Goal: Navigation & Orientation: Find specific page/section

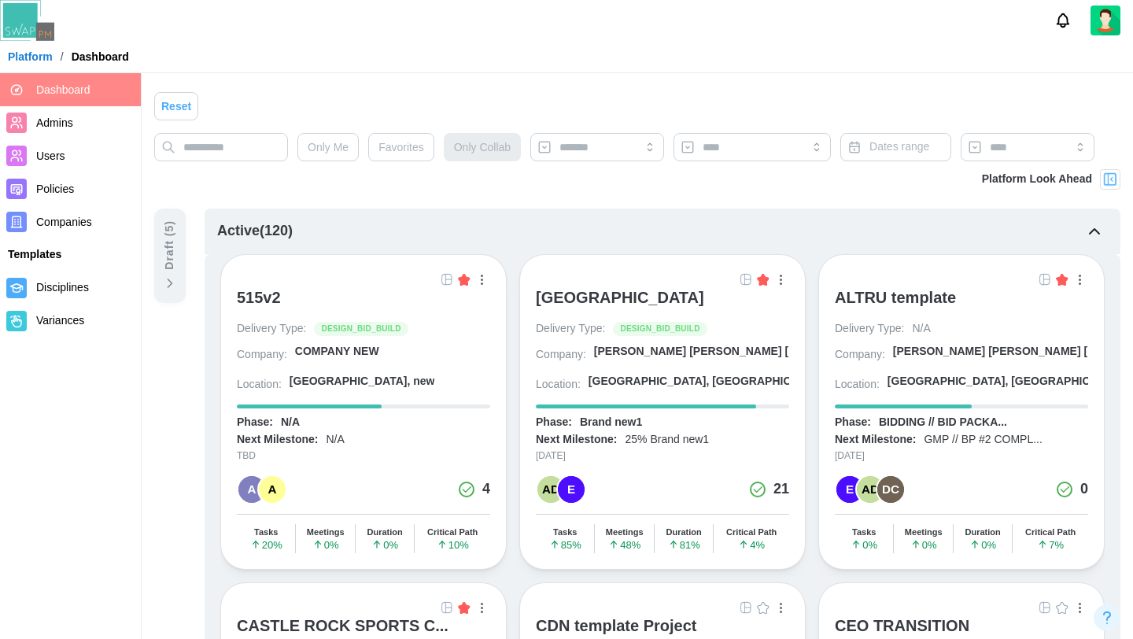
click at [704, 297] on div "[GEOGRAPHIC_DATA]" at bounding box center [620, 297] width 168 height 19
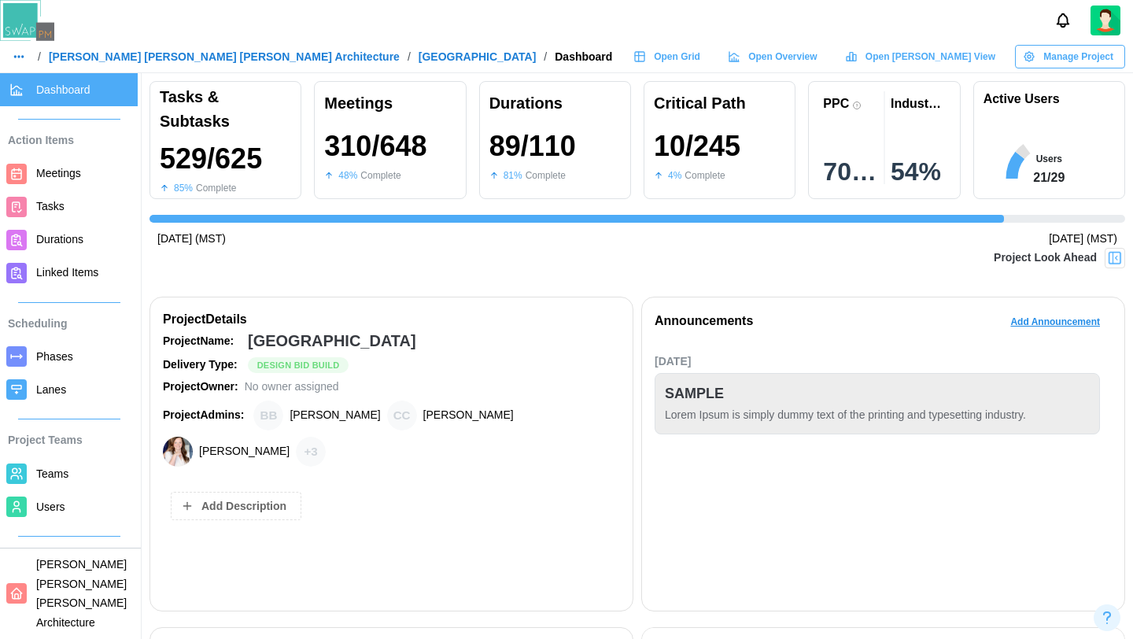
scroll to position [0, 10062]
click at [700, 64] on span "Open Grid" at bounding box center [677, 57] width 46 height 22
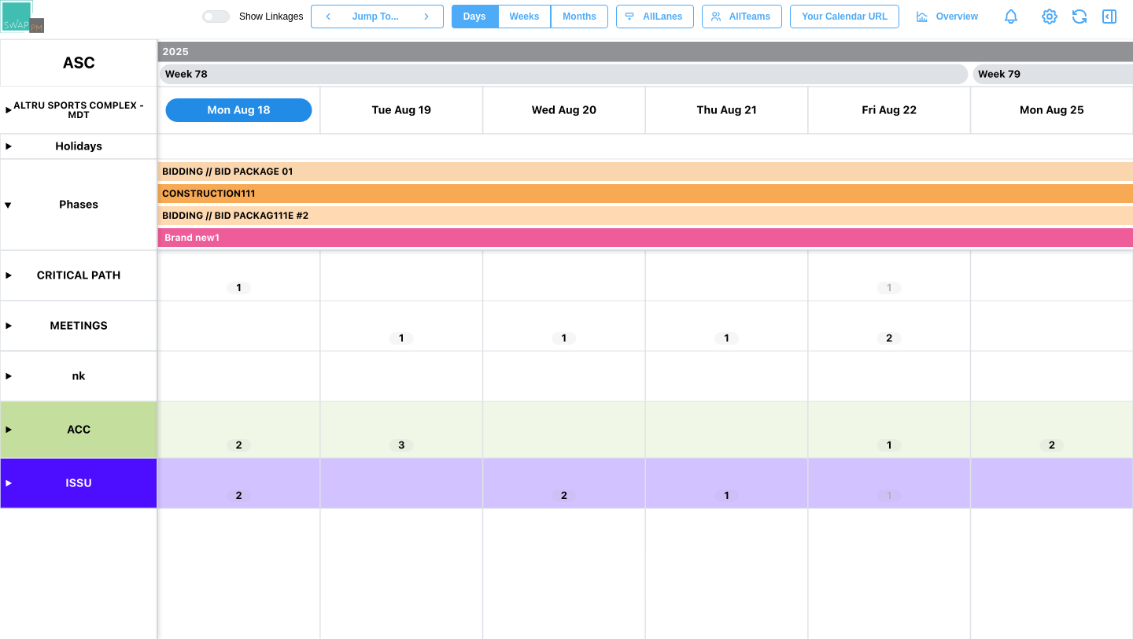
scroll to position [0, 62601]
click at [8, 427] on canvas at bounding box center [566, 339] width 1133 height 600
click at [7, 482] on canvas at bounding box center [566, 339] width 1133 height 600
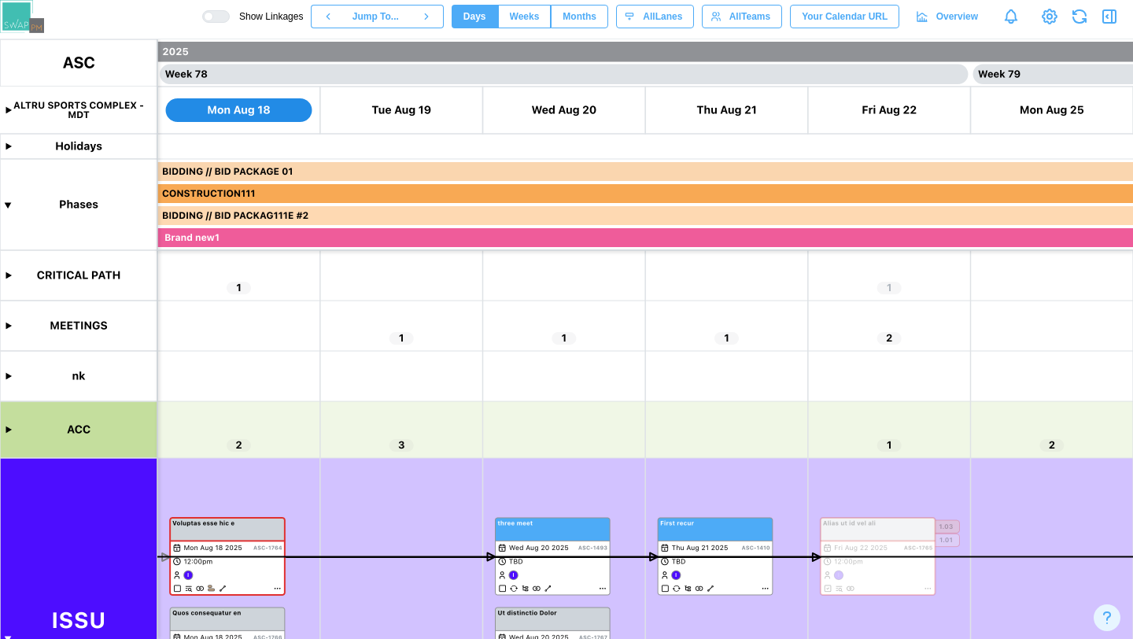
click at [213, 16] on div at bounding box center [221, 16] width 16 height 11
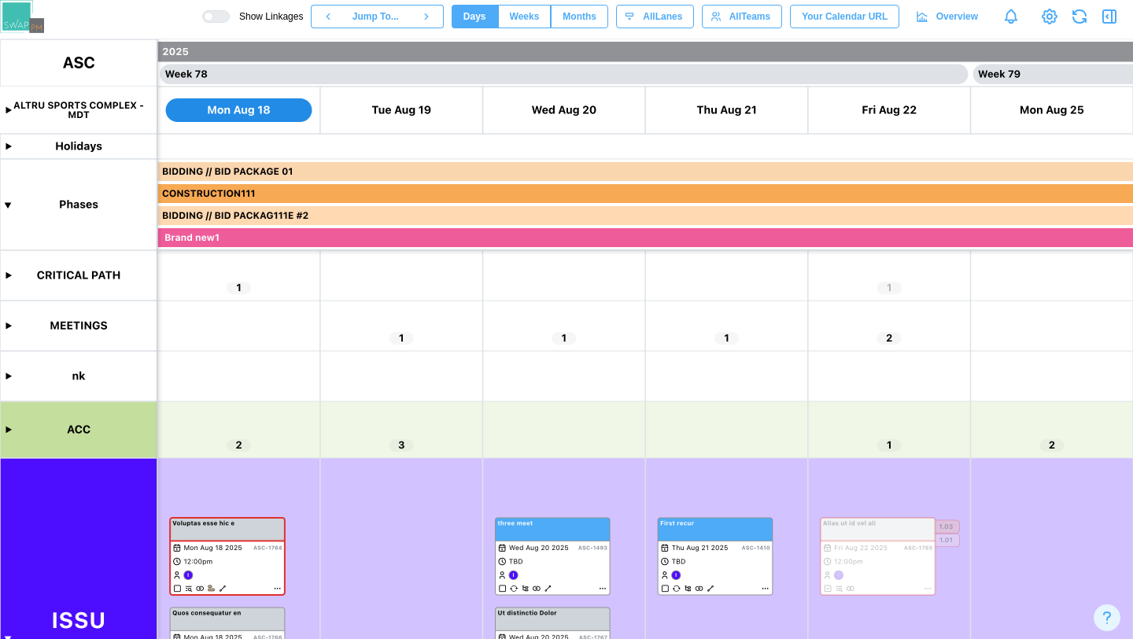
scroll to position [179, 0]
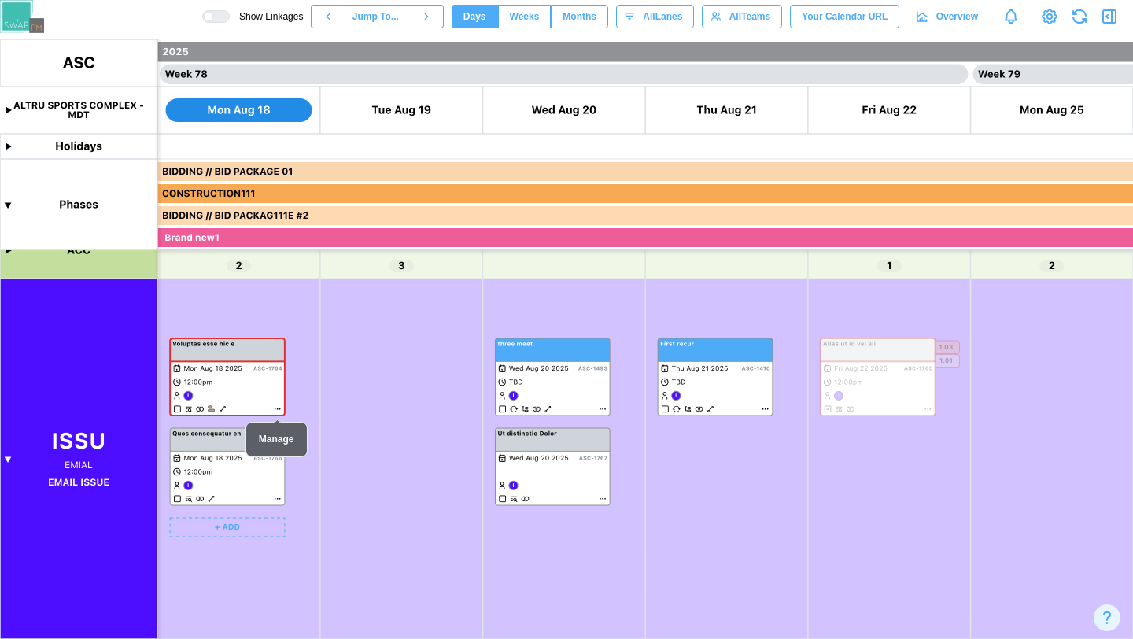
click at [260, 382] on canvas at bounding box center [566, 339] width 1133 height 600
click at [570, 395] on canvas at bounding box center [566, 339] width 1133 height 600
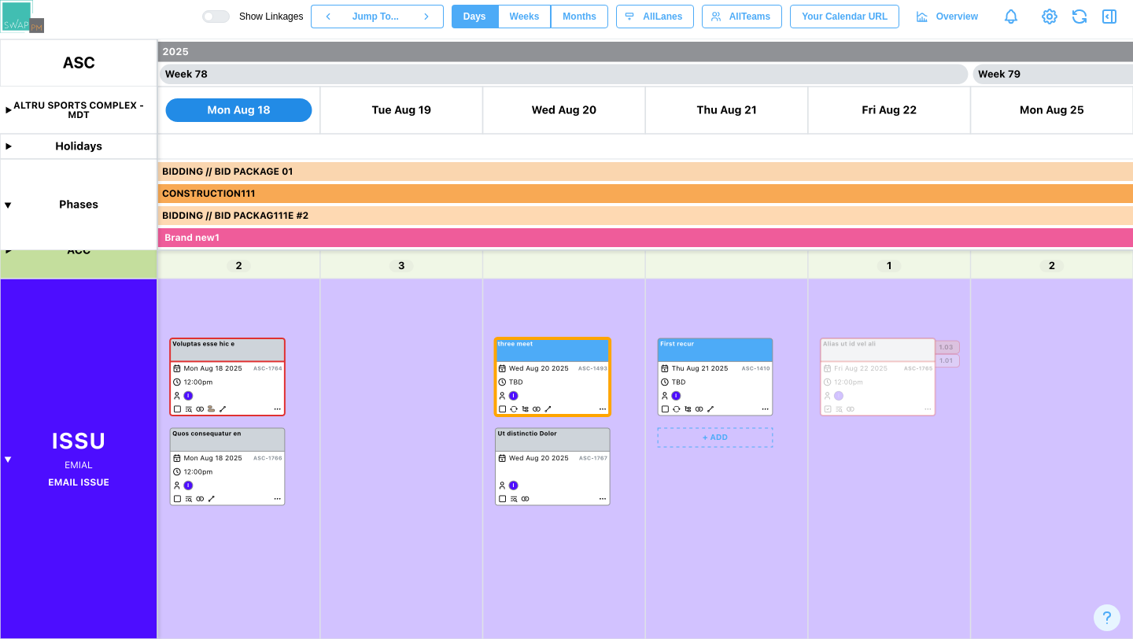
click at [693, 388] on canvas at bounding box center [566, 339] width 1133 height 600
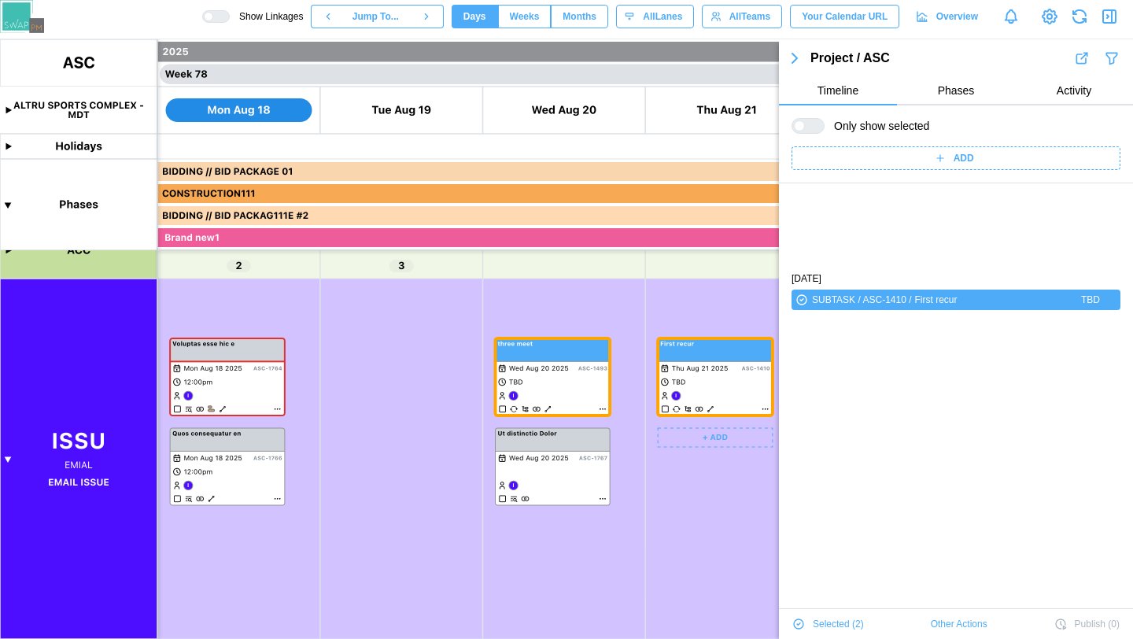
scroll to position [107, 0]
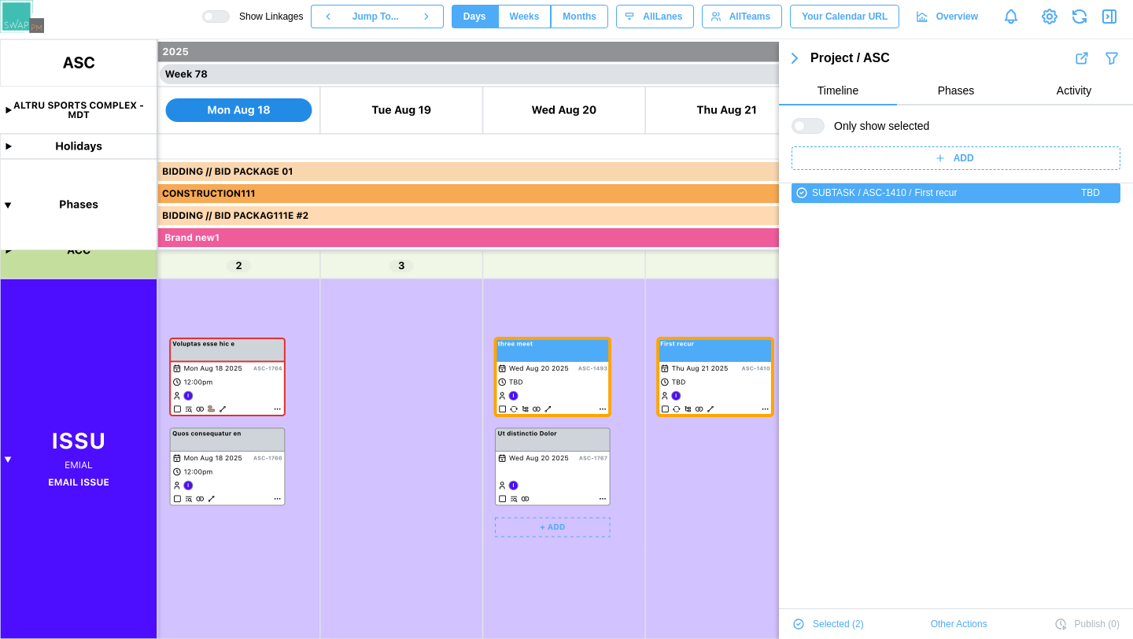
click at [573, 482] on canvas at bounding box center [566, 339] width 1133 height 600
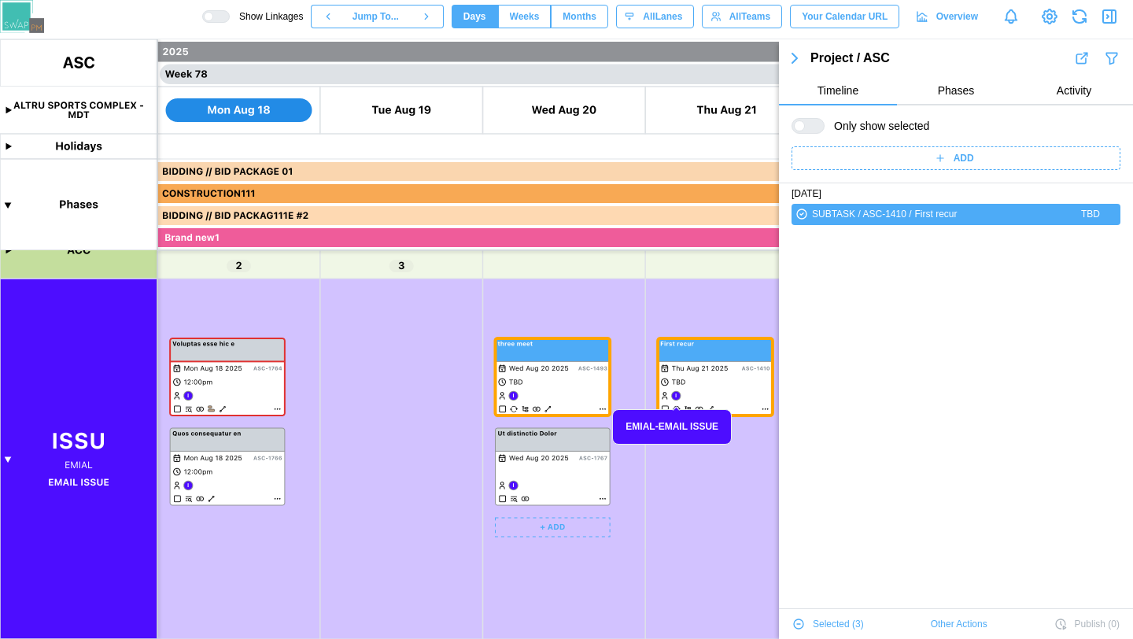
scroll to position [0, 0]
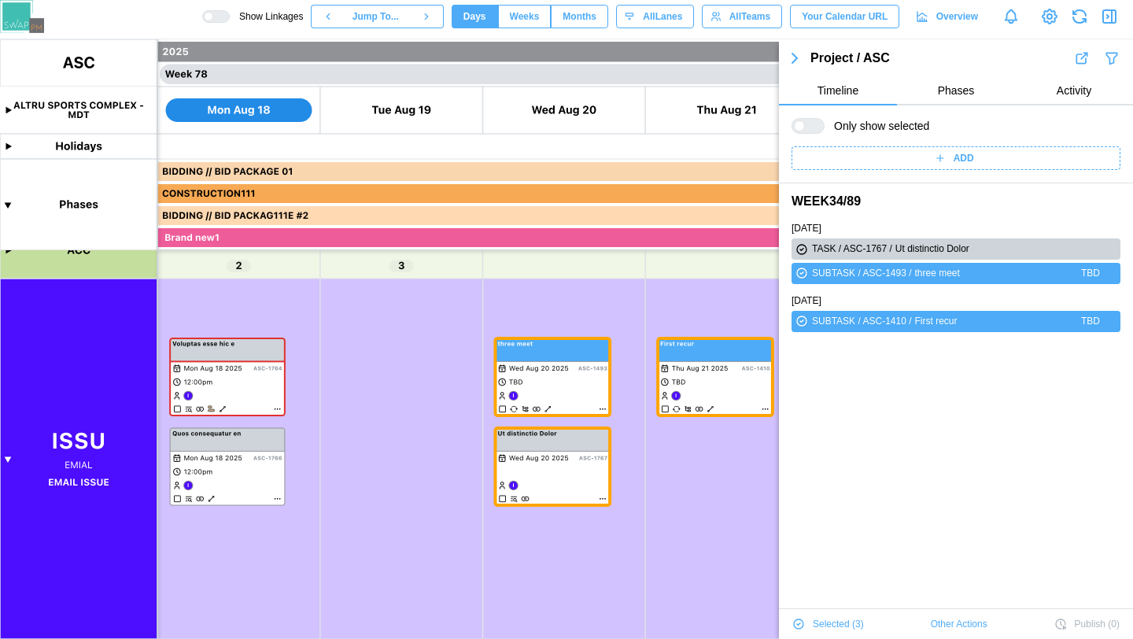
click at [969, 624] on span "Other Actions" at bounding box center [959, 624] width 57 height 22
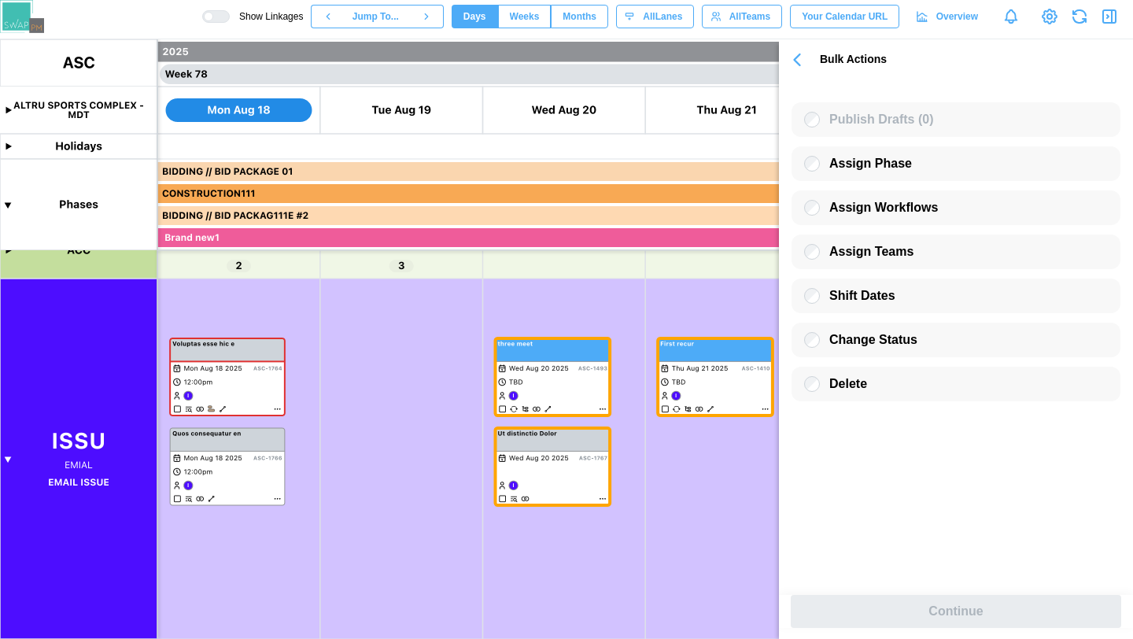
click at [799, 51] on icon "button" at bounding box center [797, 60] width 22 height 22
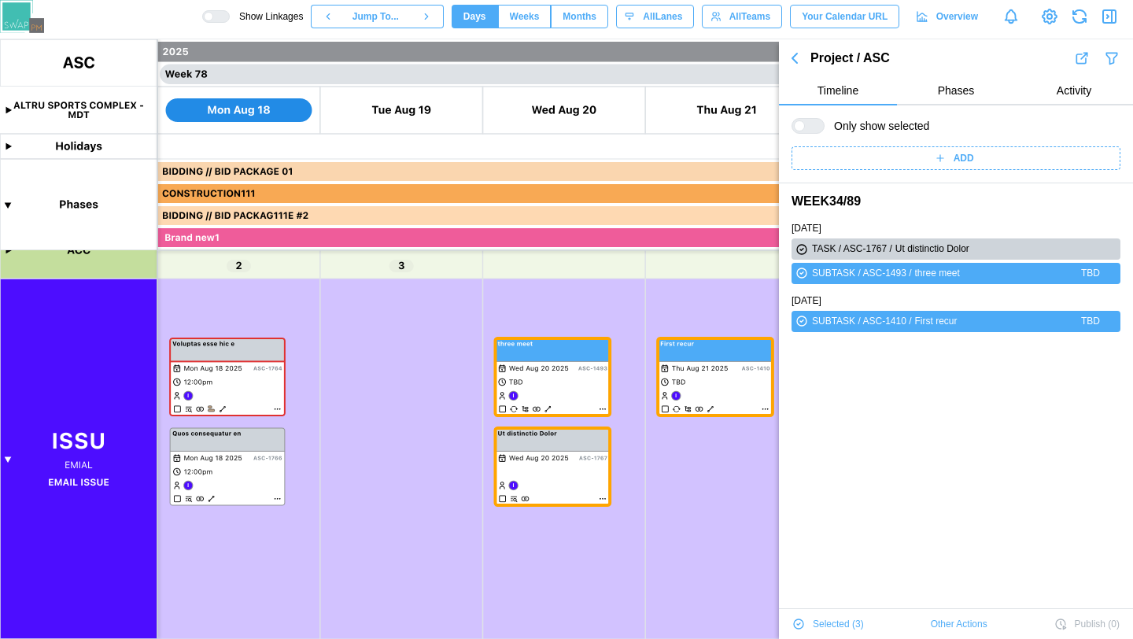
click at [1107, 17] on icon "button" at bounding box center [1108, 16] width 2 height 3
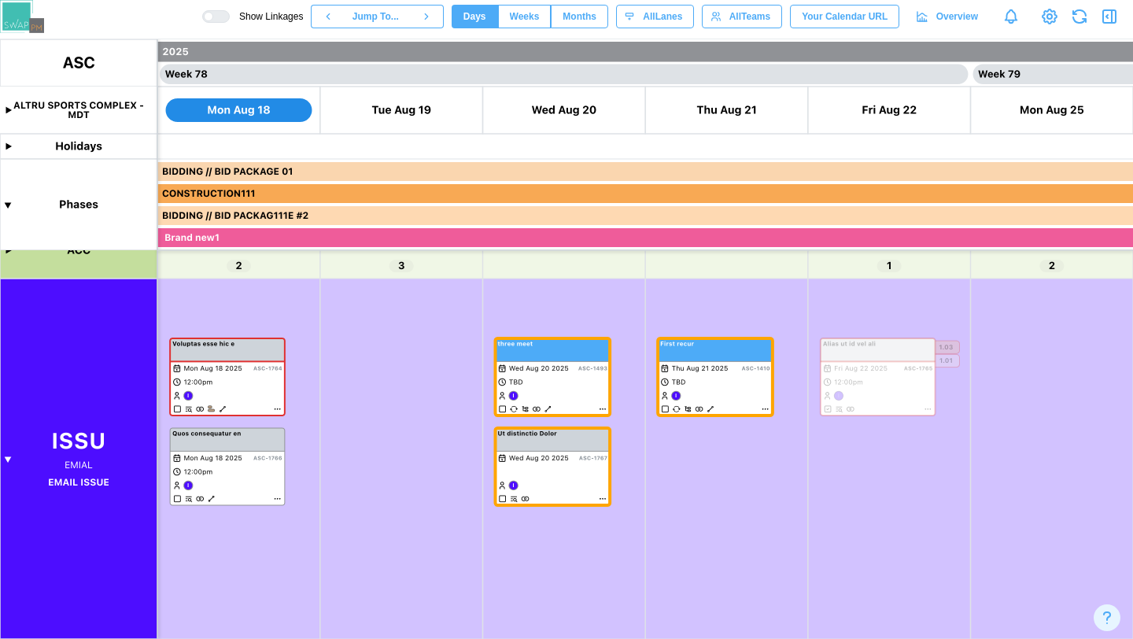
scroll to position [54157, 0]
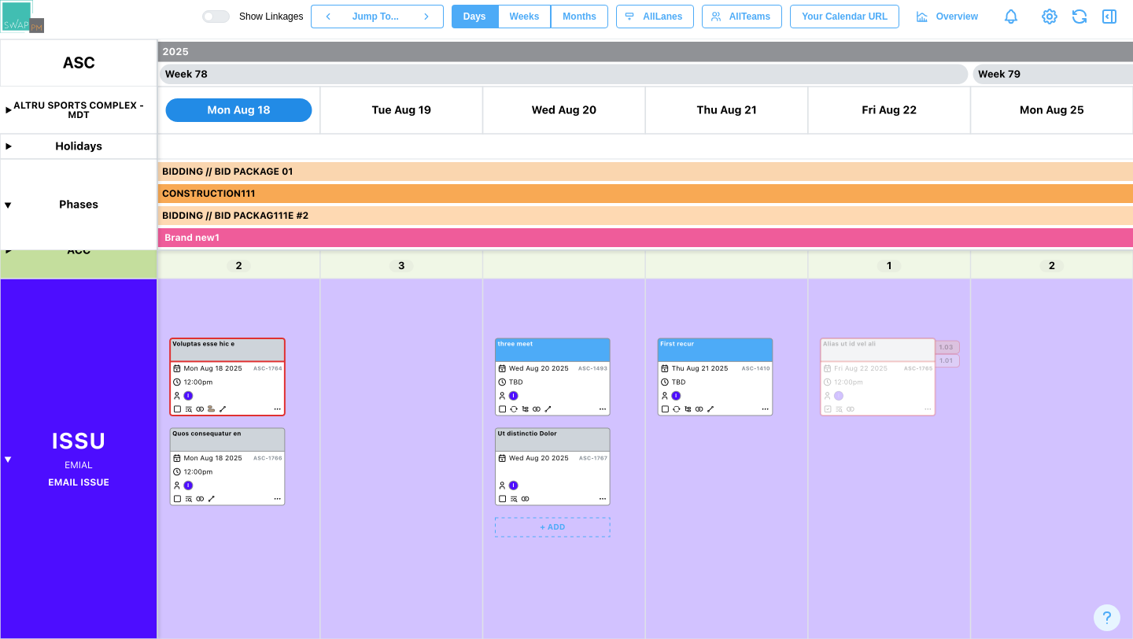
click at [590, 393] on canvas at bounding box center [566, 339] width 1133 height 600
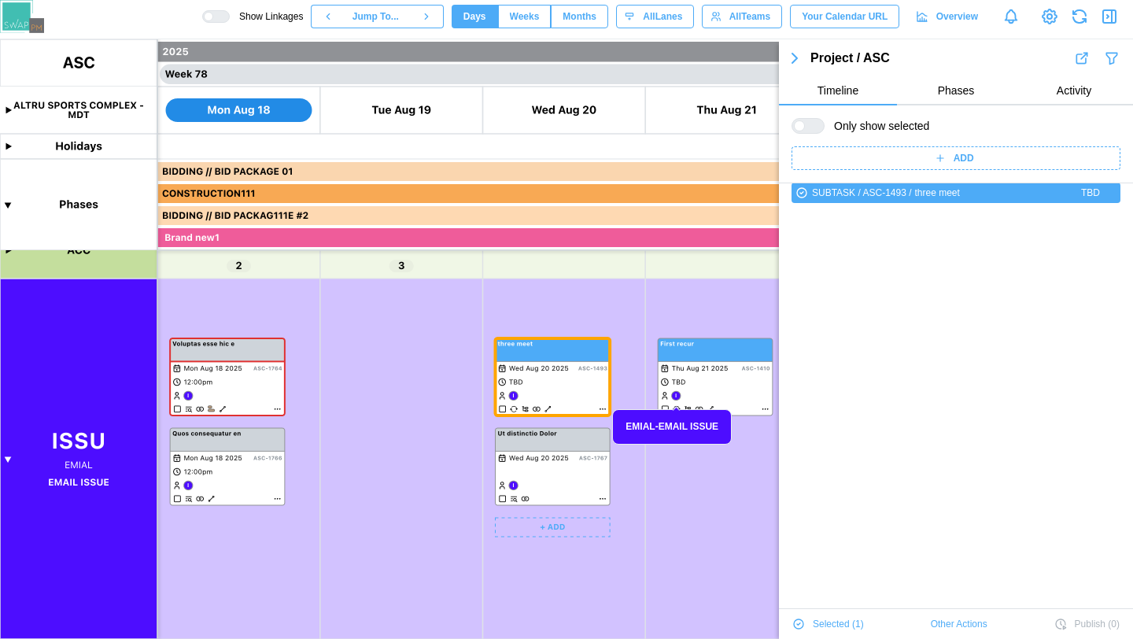
click at [581, 468] on canvas at bounding box center [566, 339] width 1133 height 600
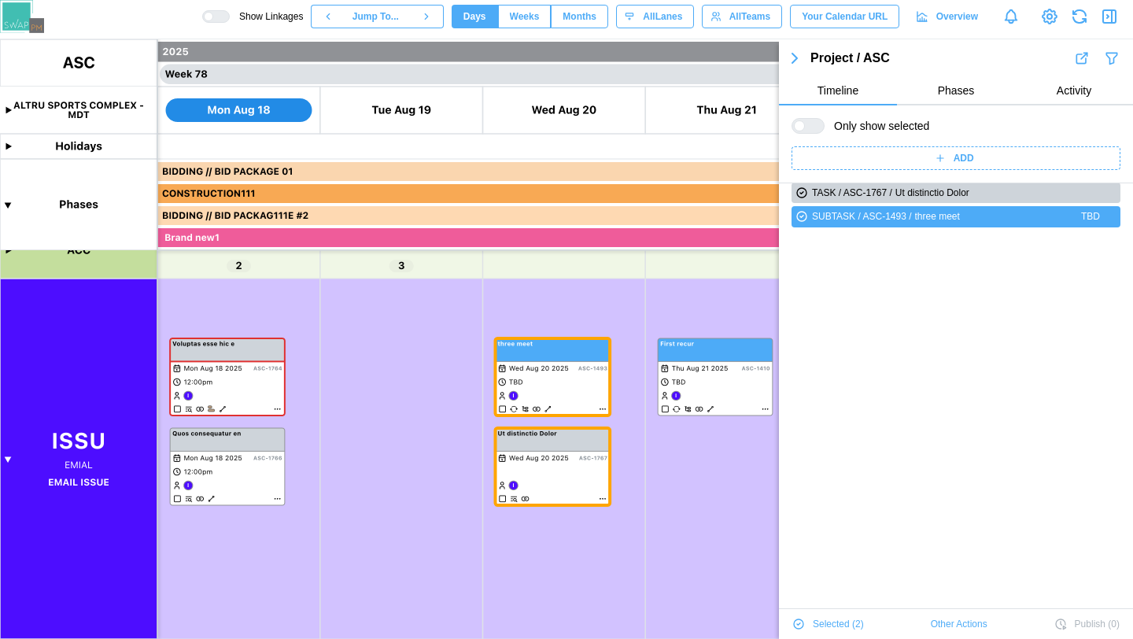
click at [1112, 14] on icon "button" at bounding box center [1112, 16] width 0 height 13
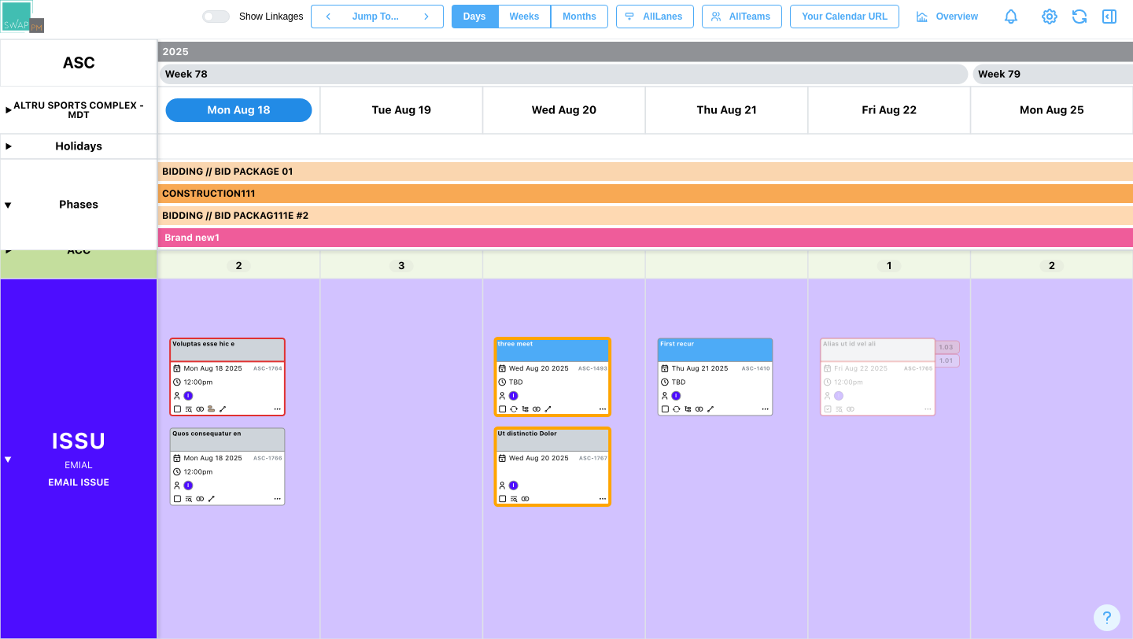
scroll to position [54149, 0]
